Goal: Task Accomplishment & Management: Use online tool/utility

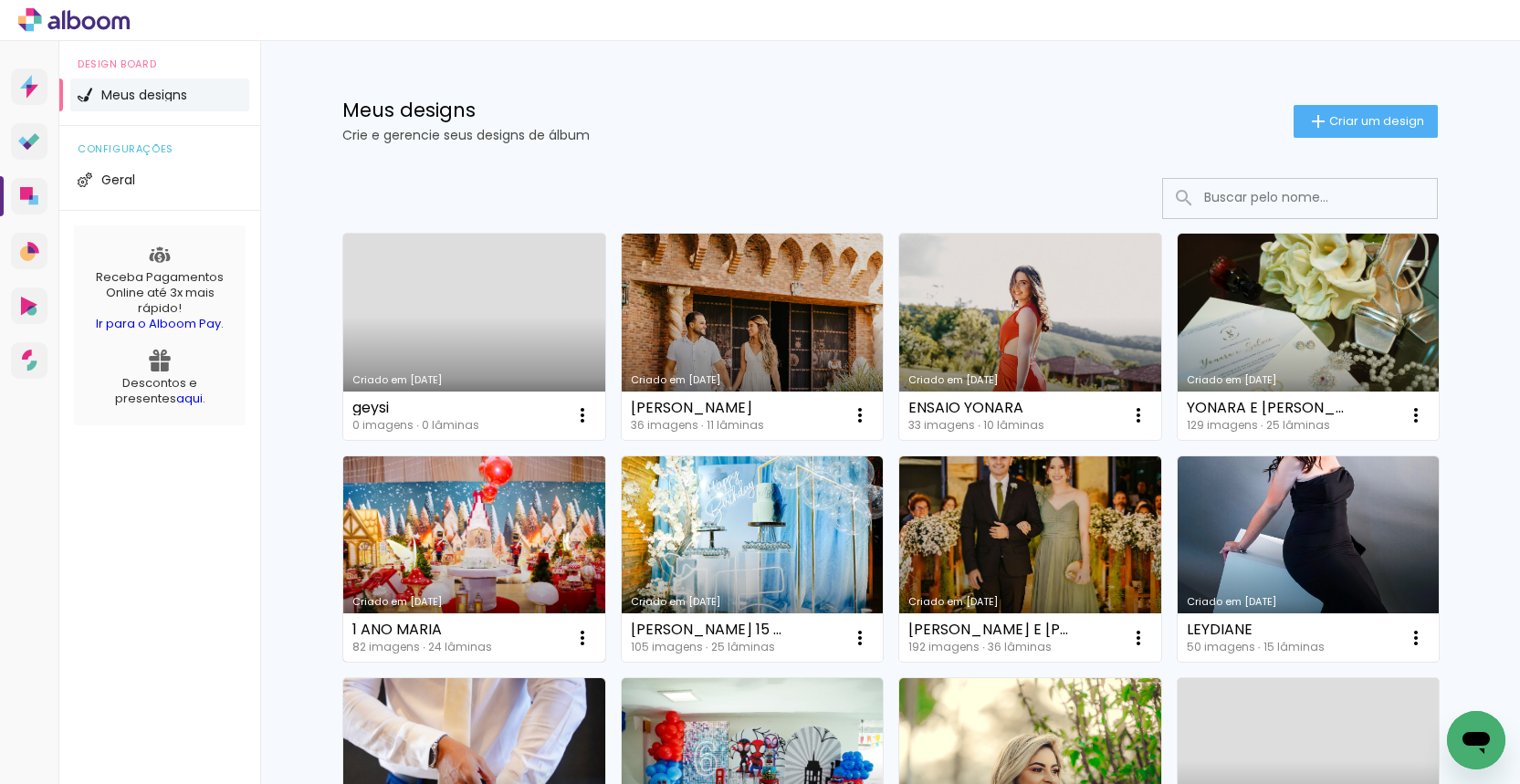
click at [496, 491] on link "Criado em [DATE]" at bounding box center [475, 559] width 262 height 206
